Goal: Browse casually

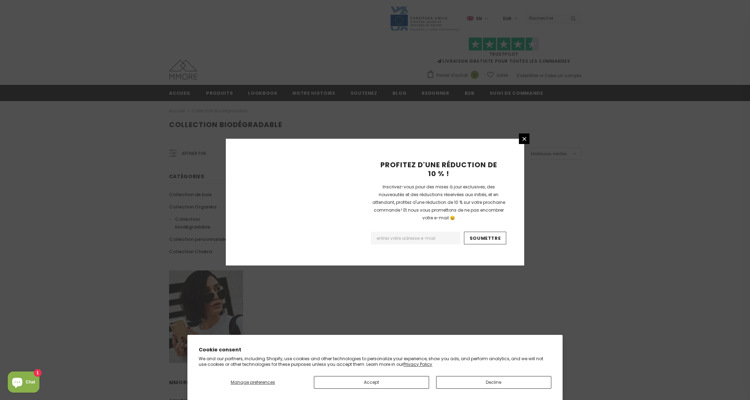
scroll to position [337, 0]
